Goal: Communication & Community: Answer question/provide support

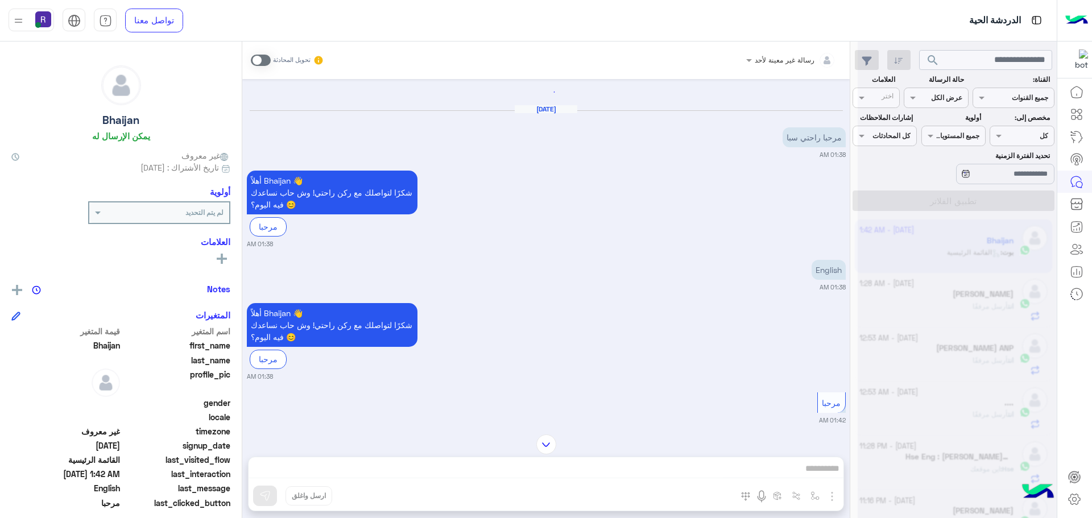
click at [263, 55] on span at bounding box center [261, 60] width 20 height 11
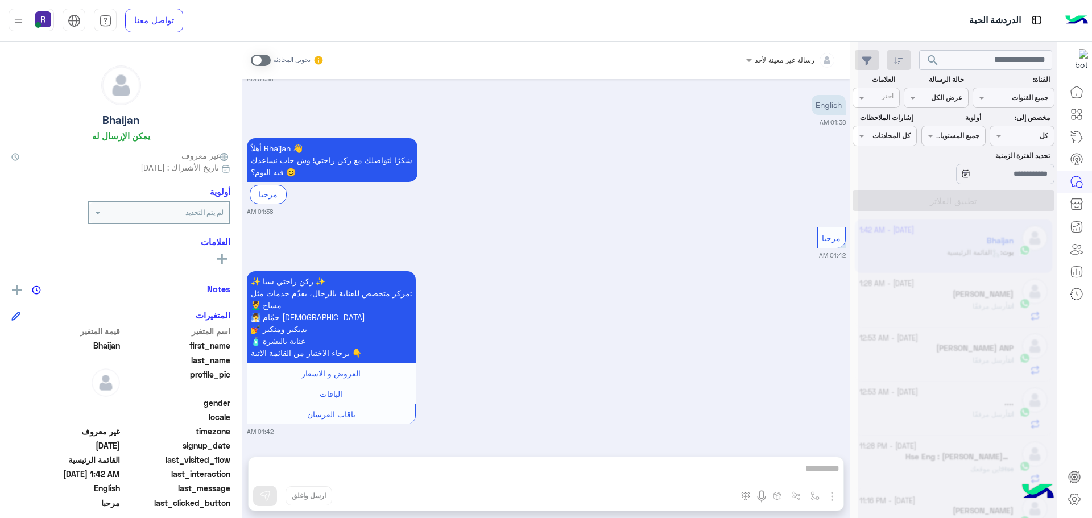
click at [801, 288] on div "✨ ركن راحتي سبا ✨ مركز متخصص للعناية بالرجال، يقدّم خدمات مثل: 💆‍♂️ مساج 🧖‍♂️ ح…" at bounding box center [546, 352] width 599 height 168
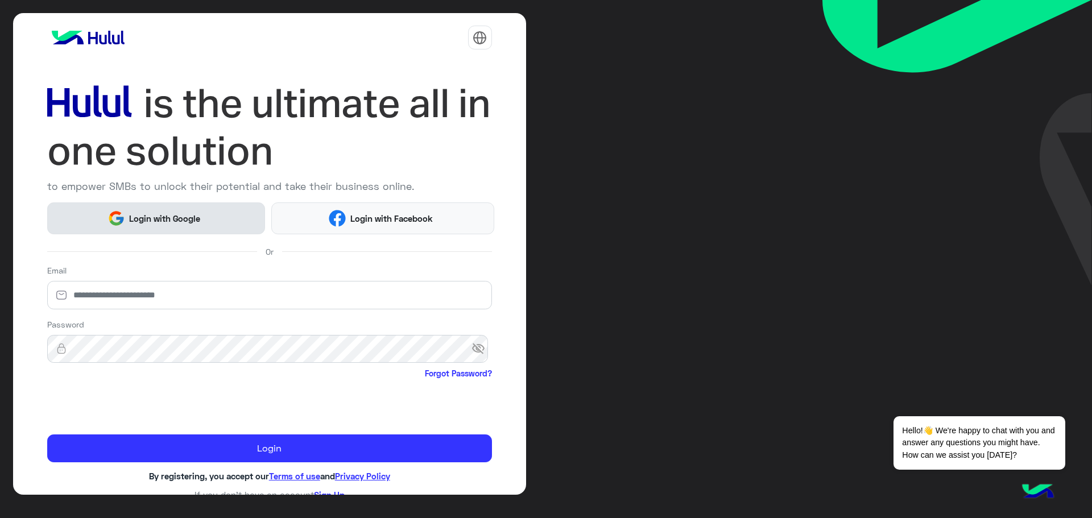
click at [210, 218] on button "Login with Google" at bounding box center [156, 217] width 218 height 31
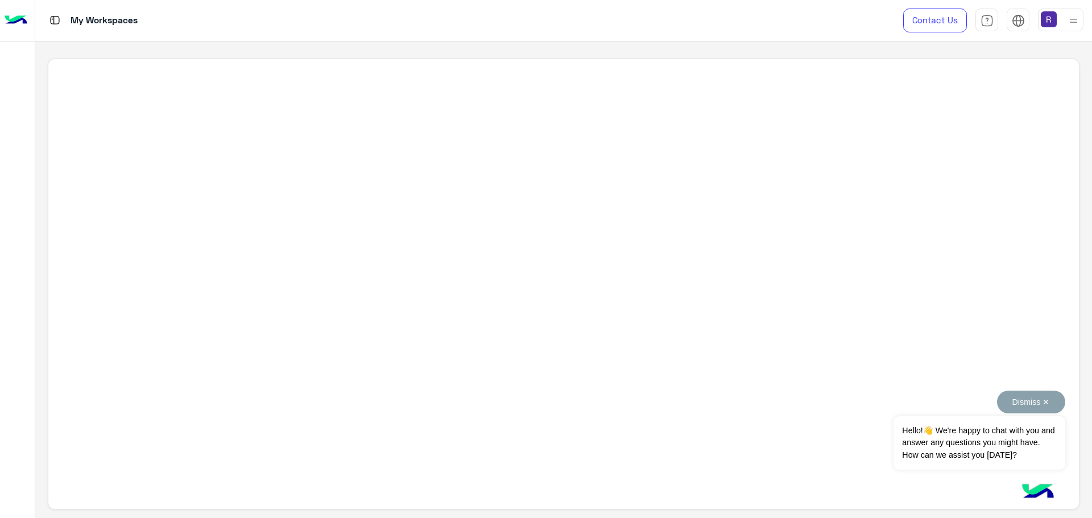
click at [1045, 400] on button "Dismiss ✕" at bounding box center [1031, 402] width 68 height 23
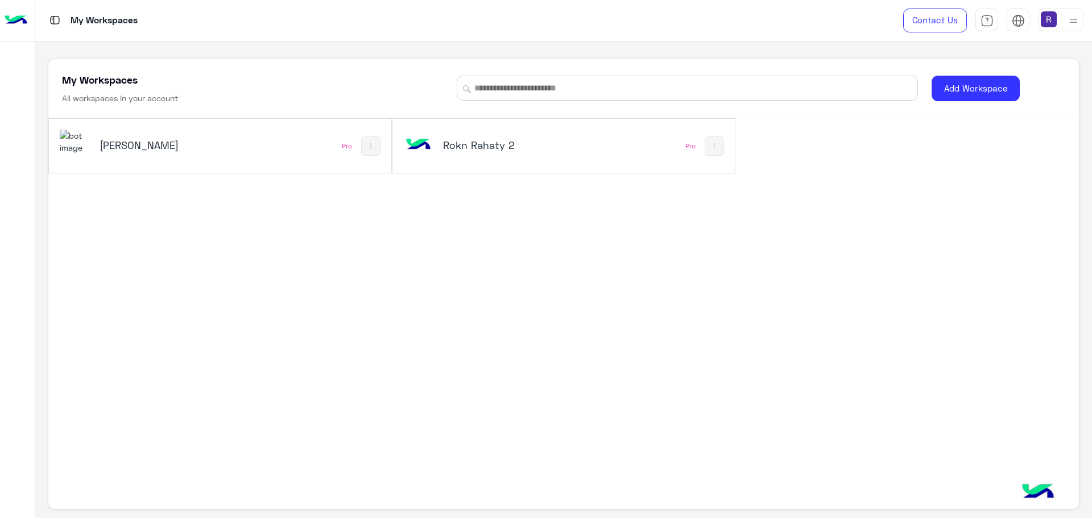
click at [119, 149] on h5 "[PERSON_NAME]" at bounding box center [157, 145] width 115 height 14
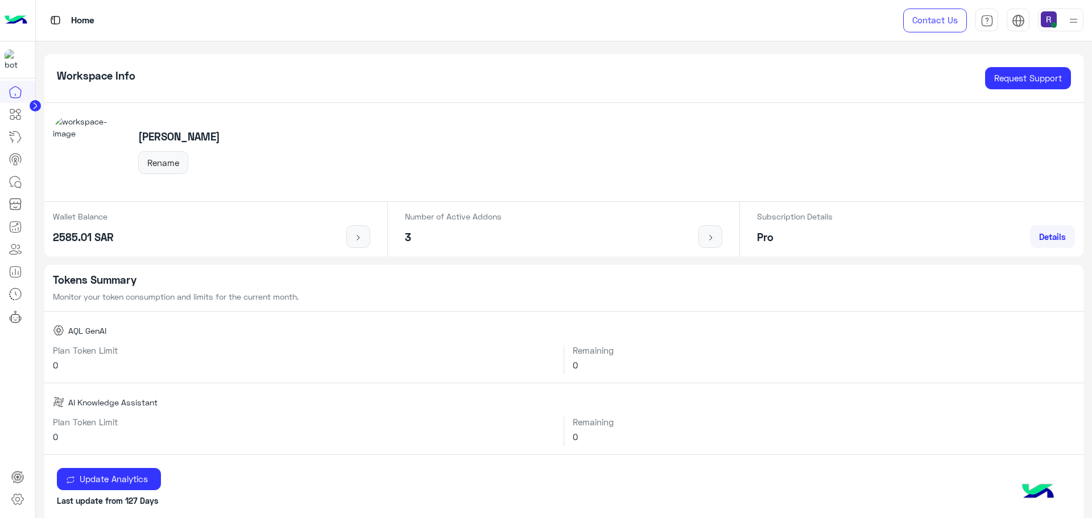
click at [1054, 21] on img at bounding box center [1049, 19] width 16 height 16
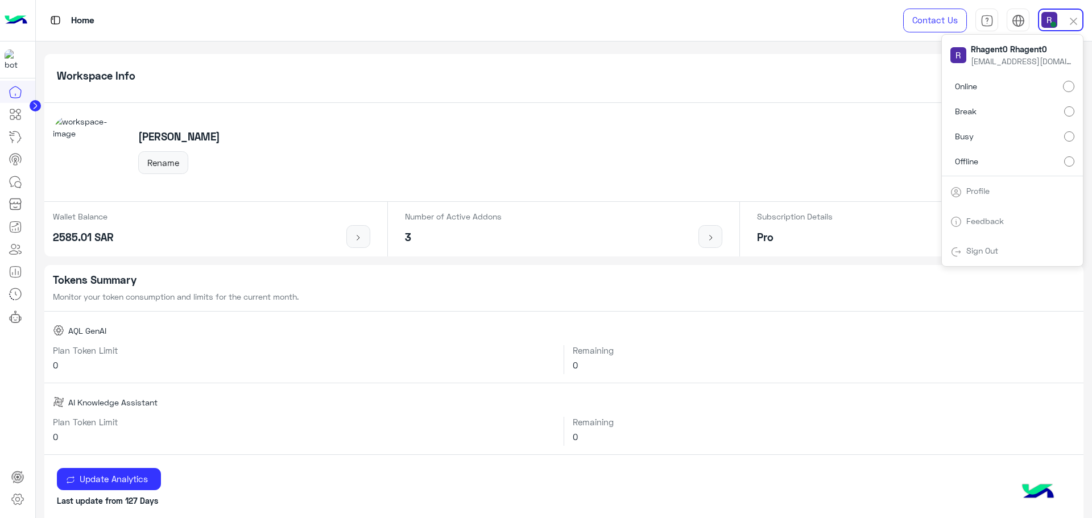
click at [869, 115] on div "Rokn Rahaty Rename" at bounding box center [563, 152] width 1039 height 99
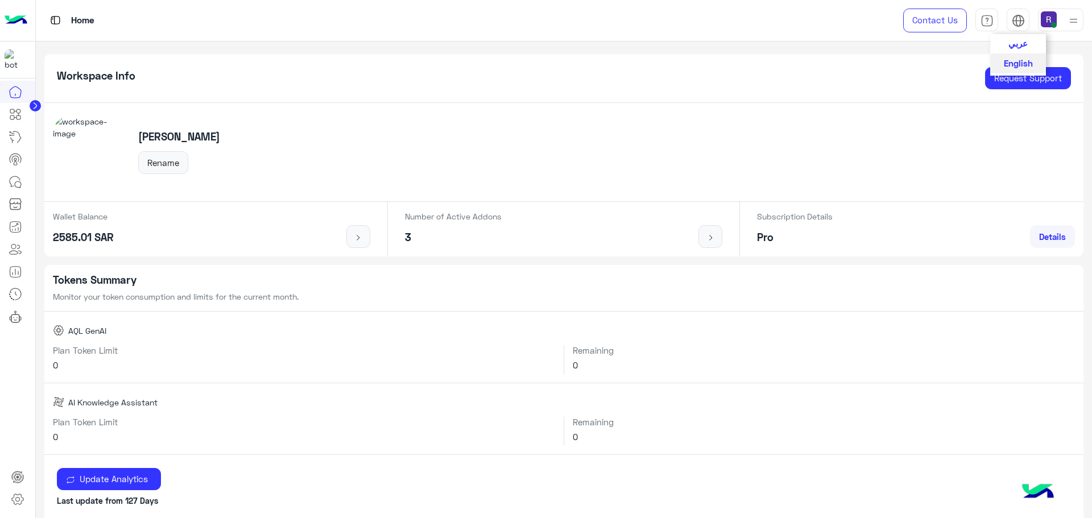
click at [1017, 41] on span "عربي" at bounding box center [1017, 43] width 19 height 10
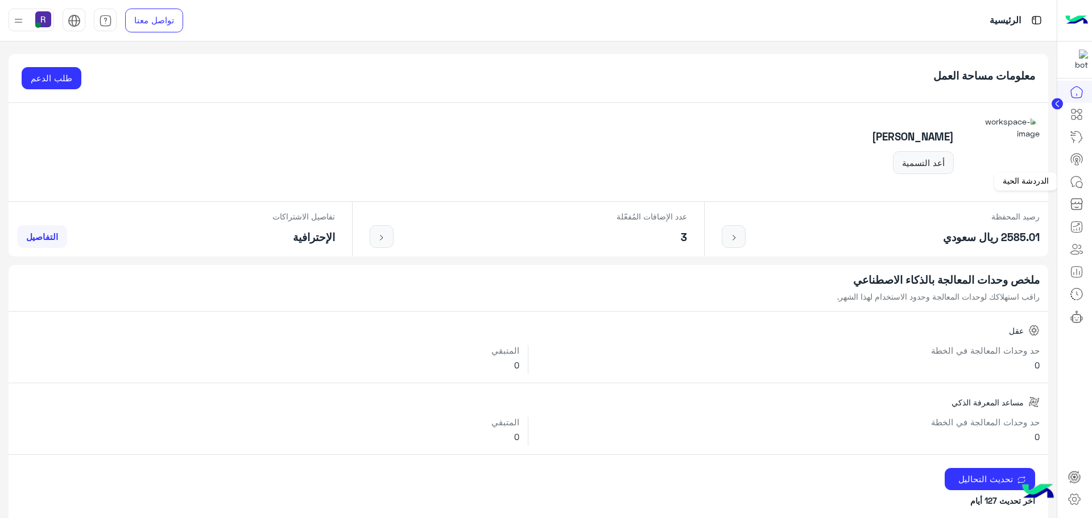
click at [1076, 187] on icon at bounding box center [1077, 182] width 14 height 14
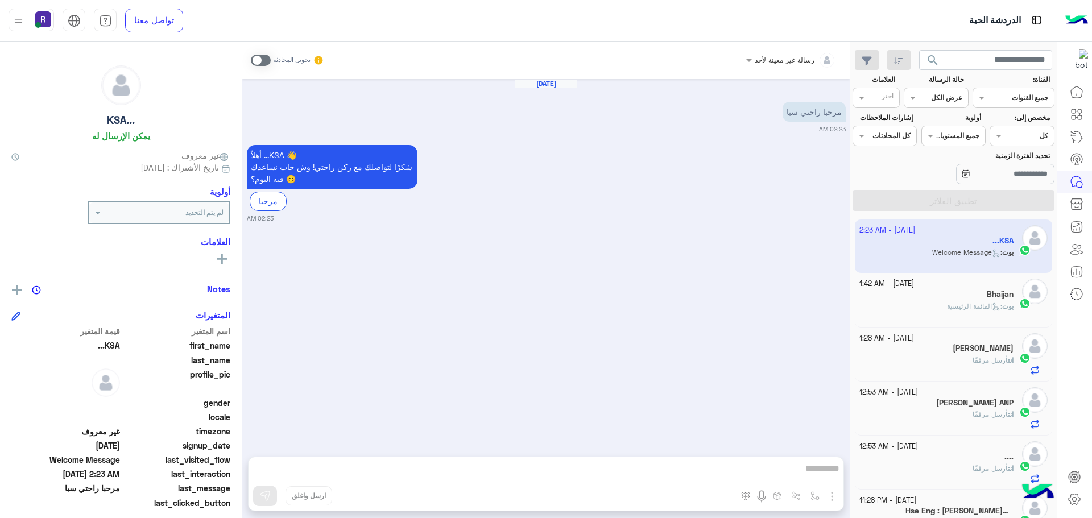
click at [267, 61] on span at bounding box center [261, 60] width 20 height 11
click at [835, 498] on img "button" at bounding box center [832, 497] width 14 height 14
click at [816, 473] on span "الصور" at bounding box center [809, 471] width 21 height 13
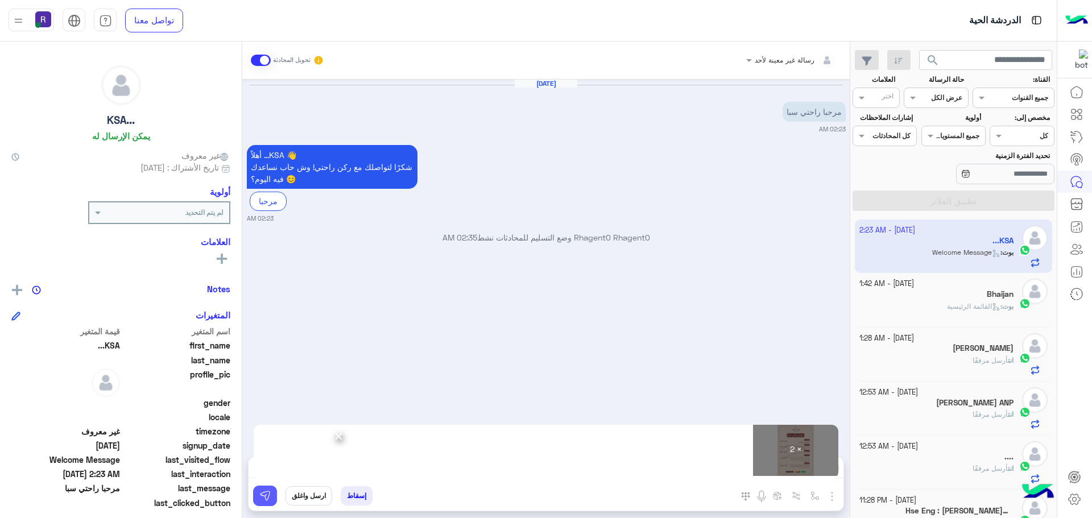
click at [269, 490] on button at bounding box center [265, 496] width 24 height 20
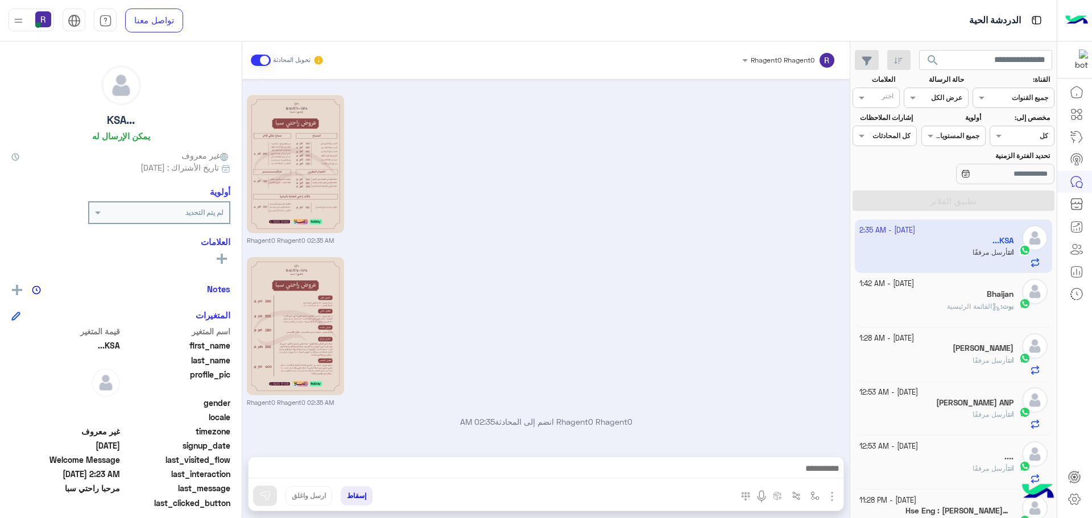
click at [744, 214] on div "Rhagent0 Rhagent0 02:35 AM" at bounding box center [546, 168] width 599 height 153
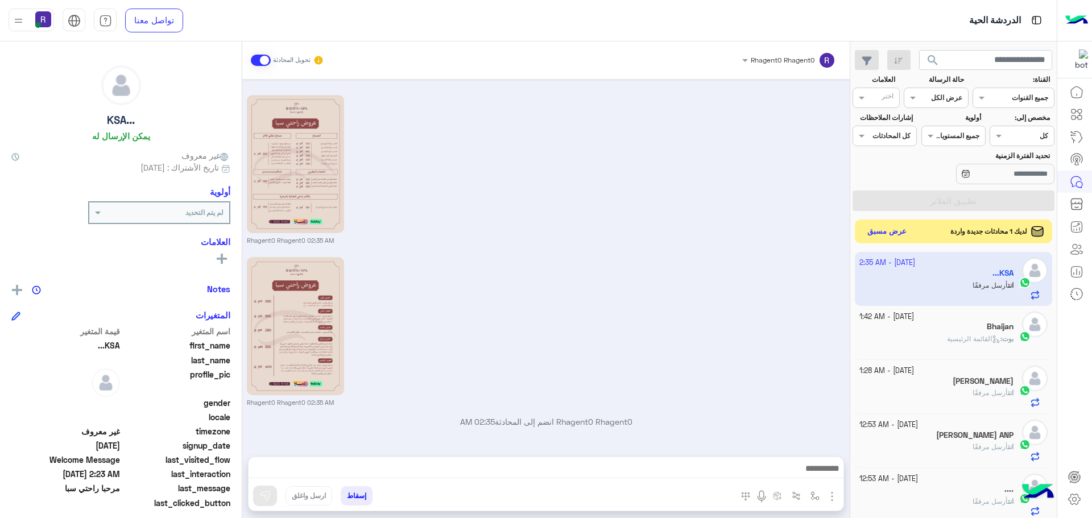
click at [896, 231] on button "عرض مسبق" at bounding box center [887, 231] width 48 height 15
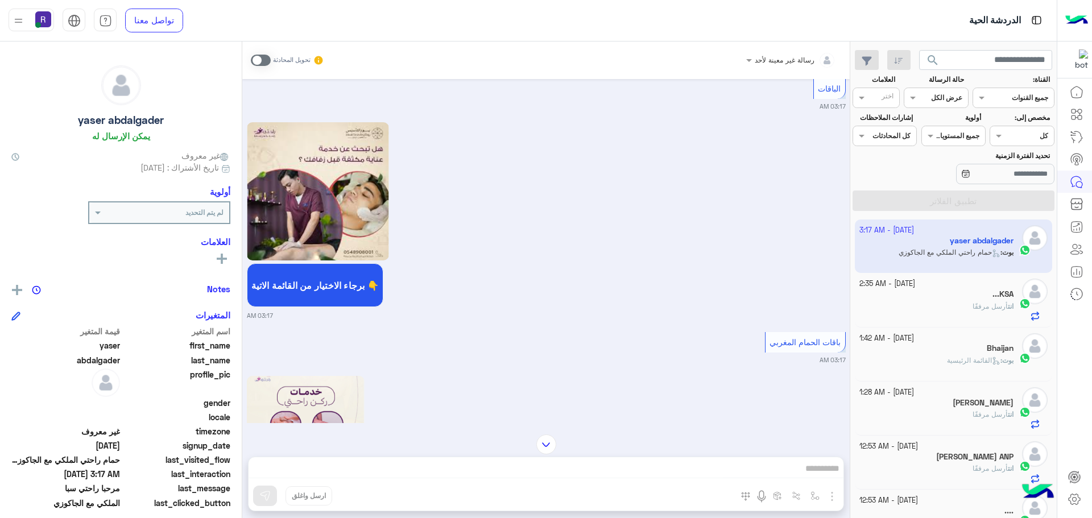
scroll to position [1917, 0]
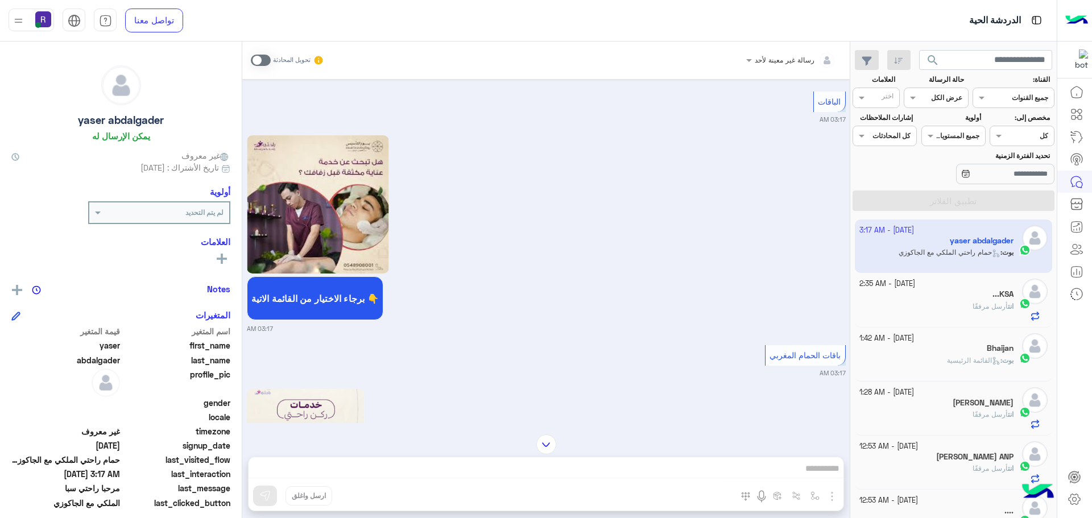
click at [264, 57] on span at bounding box center [261, 60] width 20 height 11
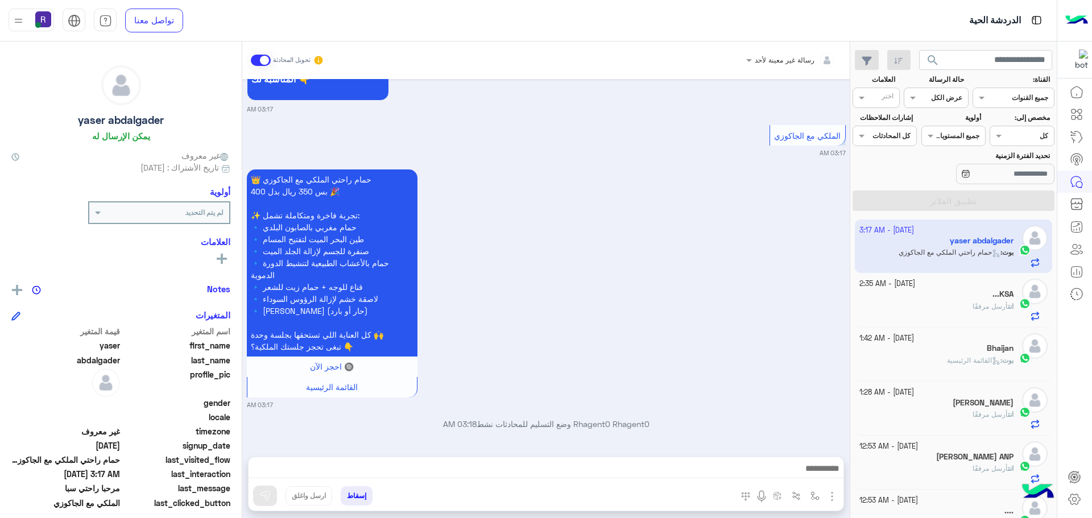
click at [834, 495] on img "button" at bounding box center [832, 497] width 14 height 14
click at [809, 474] on span "الصور" at bounding box center [809, 471] width 21 height 13
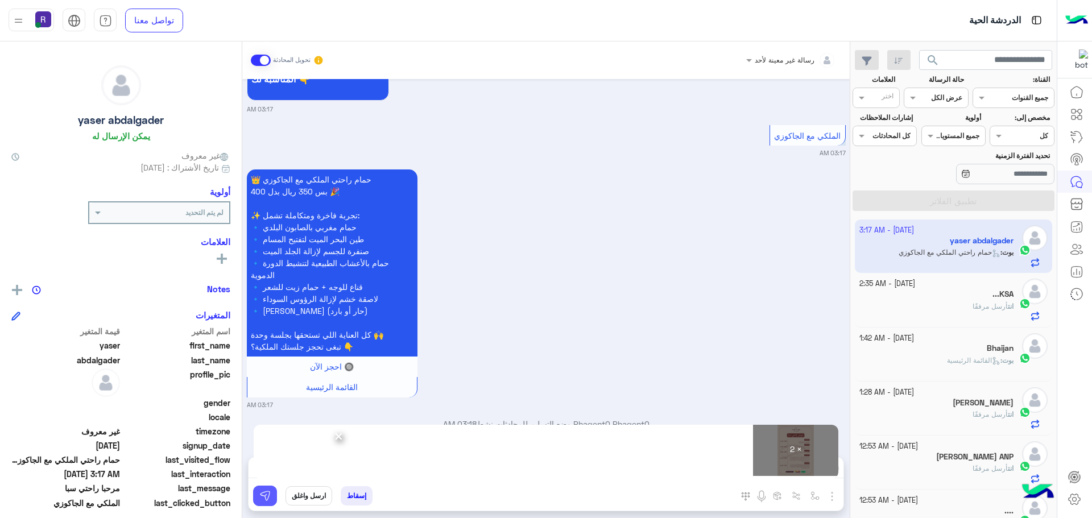
click at [268, 495] on img at bounding box center [264, 495] width 11 height 11
